Goal: Find contact information: Find contact information

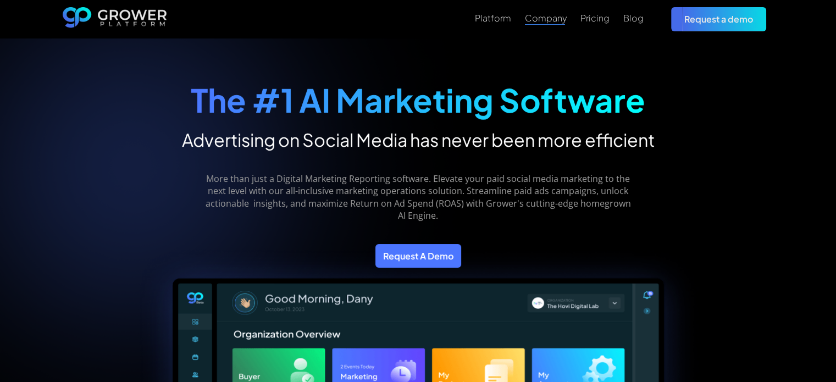
drag, startPoint x: 0, startPoint y: 0, endPoint x: 430, endPoint y: 98, distance: 440.7
click at [430, 98] on strong "The #1 AI Marketing Software" at bounding box center [418, 100] width 454 height 40
click at [546, 18] on div "Company" at bounding box center [546, 18] width 42 height 10
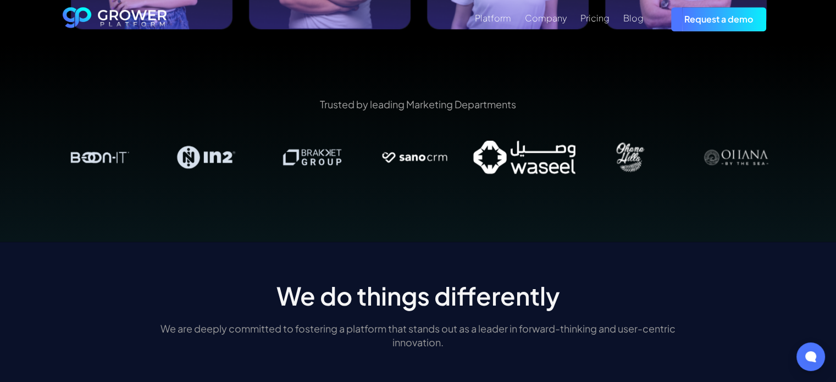
scroll to position [1154, 0]
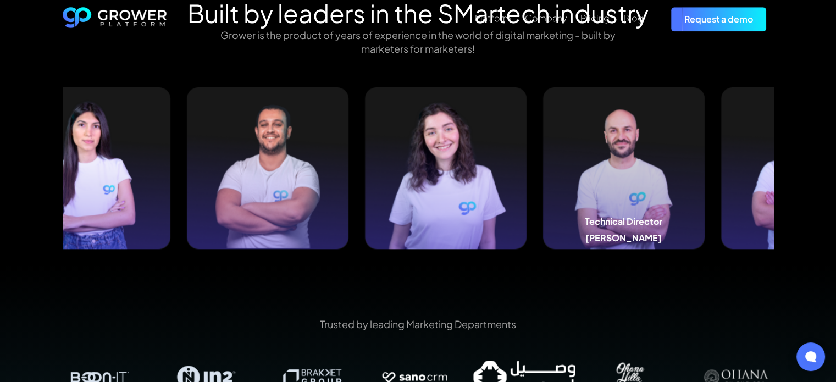
drag, startPoint x: 743, startPoint y: 158, endPoint x: 402, endPoint y: 172, distance: 341.5
click at [543, 170] on img at bounding box center [624, 168] width 162 height 162
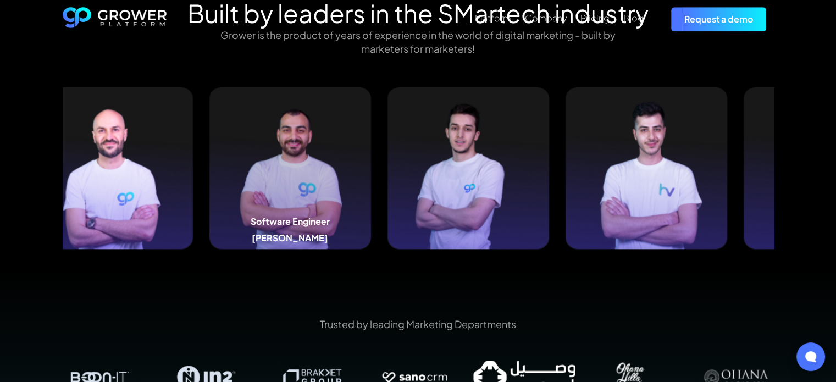
drag, startPoint x: 690, startPoint y: 171, endPoint x: 294, endPoint y: 187, distance: 395.9
click at [294, 187] on img at bounding box center [290, 168] width 162 height 162
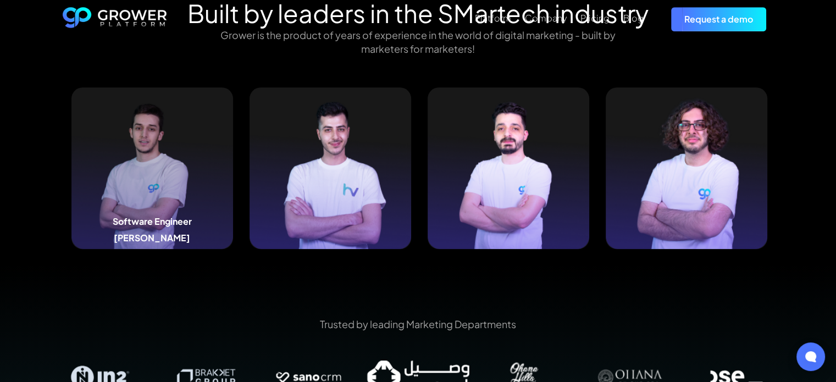
drag, startPoint x: 635, startPoint y: 161, endPoint x: 52, endPoint y: 184, distance: 583.9
click at [55, 184] on div "Built by leaders in the SMartech industry Grower is the product of years of exp…" at bounding box center [418, 131] width 742 height 266
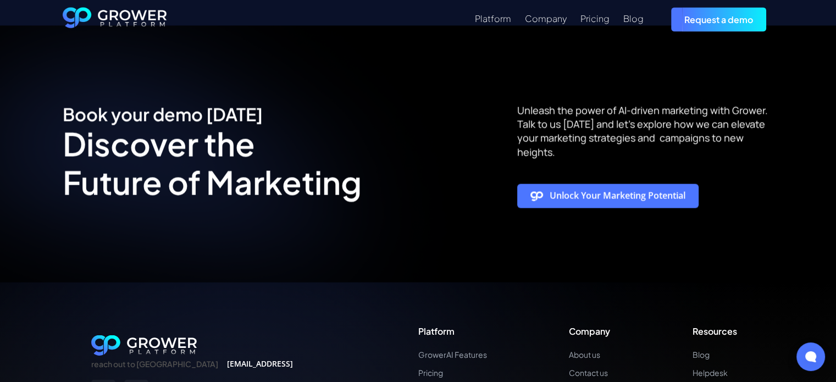
scroll to position [2238, 0]
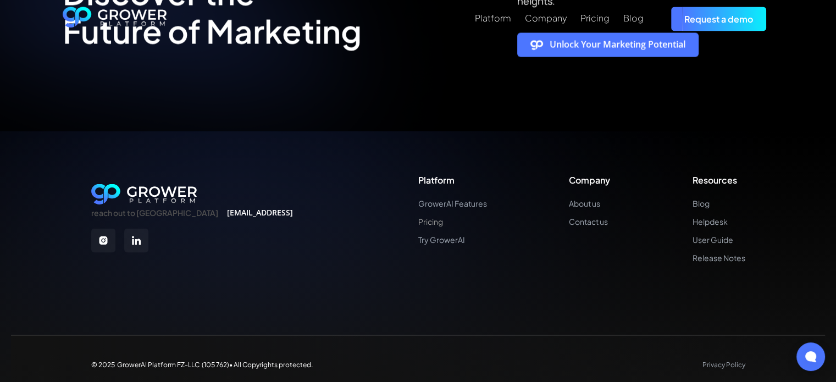
drag, startPoint x: 432, startPoint y: 212, endPoint x: 438, endPoint y: 213, distance: 6.7
click at [588, 199] on link "About us" at bounding box center [589, 203] width 41 height 9
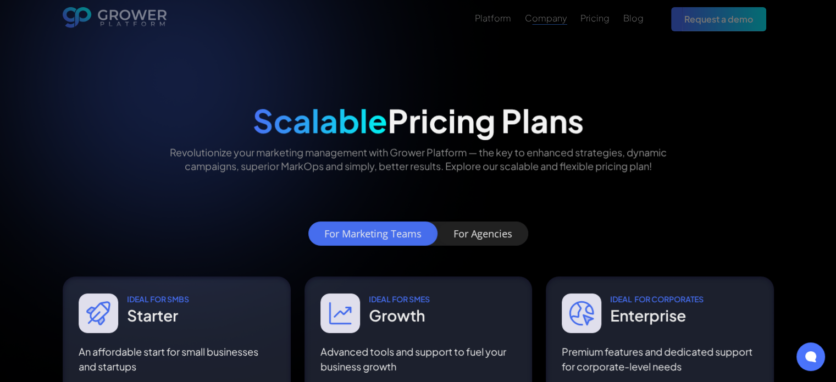
scroll to position [220, 0]
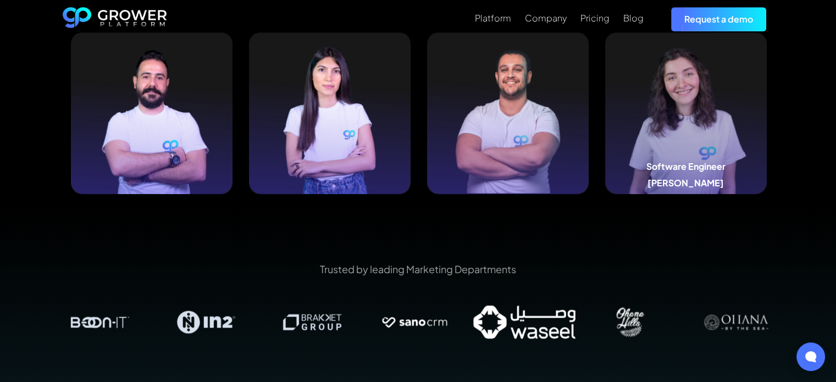
scroll to position [1154, 0]
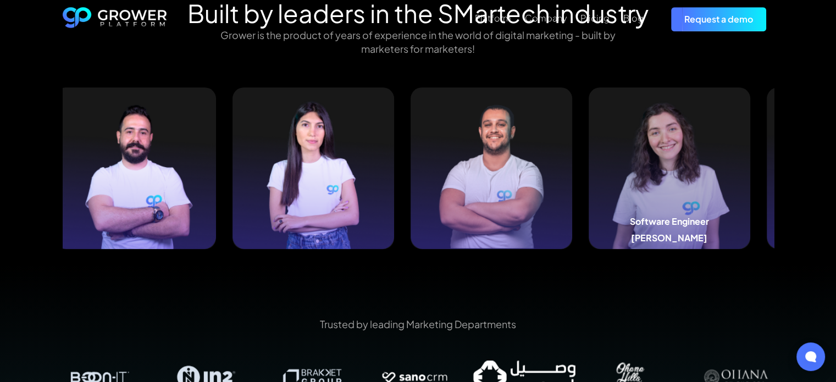
drag, startPoint x: 719, startPoint y: 158, endPoint x: 488, endPoint y: 148, distance: 230.9
click at [588, 148] on img at bounding box center [669, 168] width 162 height 162
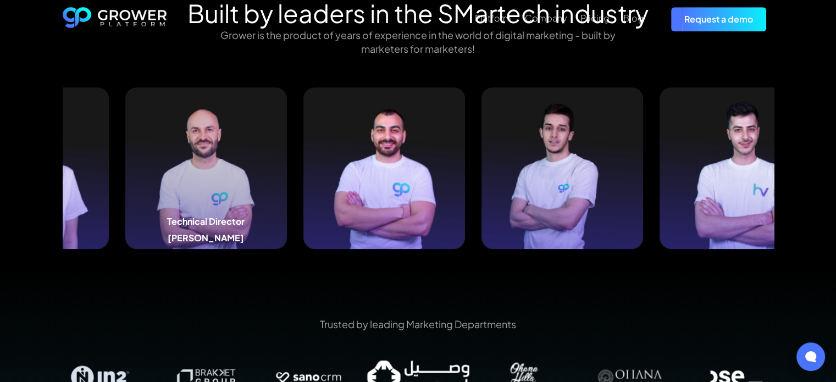
drag, startPoint x: 703, startPoint y: 152, endPoint x: 182, endPoint y: 158, distance: 520.3
click at [182, 158] on img at bounding box center [206, 168] width 162 height 162
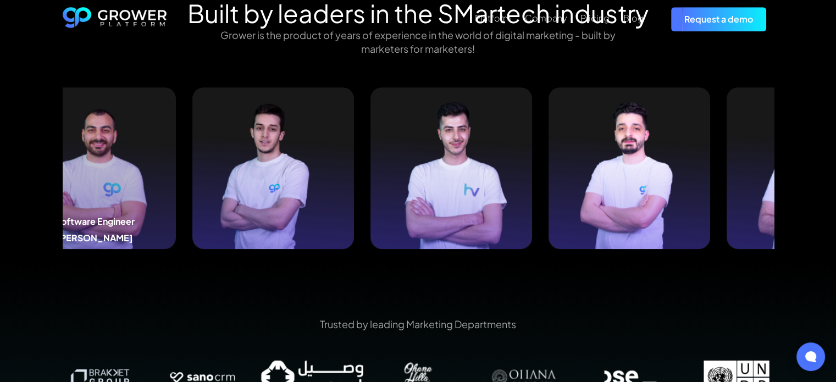
drag, startPoint x: 698, startPoint y: 171, endPoint x: 103, endPoint y: 173, distance: 594.5
click at [99, 173] on img at bounding box center [95, 168] width 162 height 162
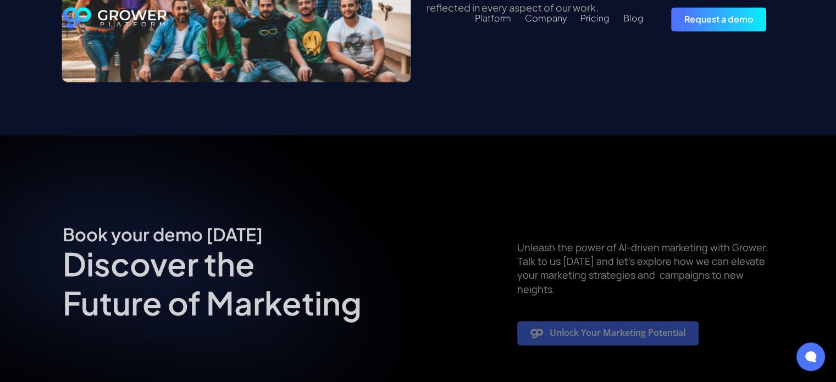
scroll to position [2238, 0]
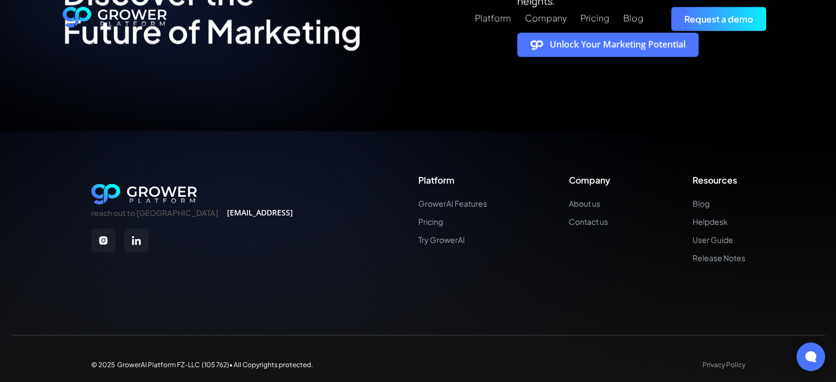
click at [596, 215] on div "Platform GrowerAI Features Pricing Try GrowerAI Company About us Contact us Res…" at bounding box center [581, 218] width 327 height 87
click at [601, 217] on link "Contact us" at bounding box center [589, 221] width 41 height 9
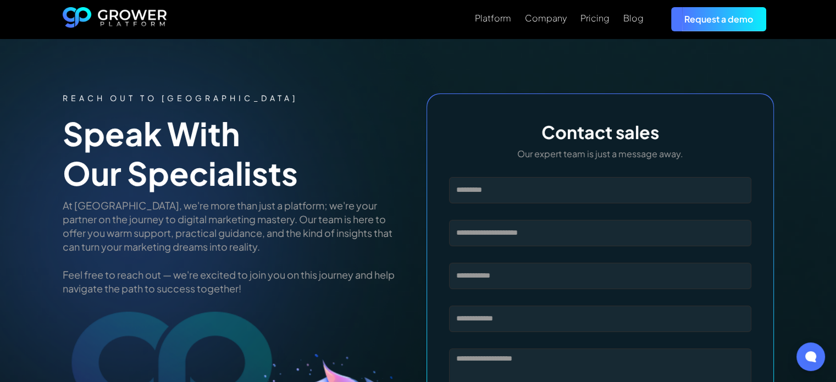
drag, startPoint x: 559, startPoint y: 196, endPoint x: 542, endPoint y: 42, distance: 155.3
